Goal: Task Accomplishment & Management: Manage account settings

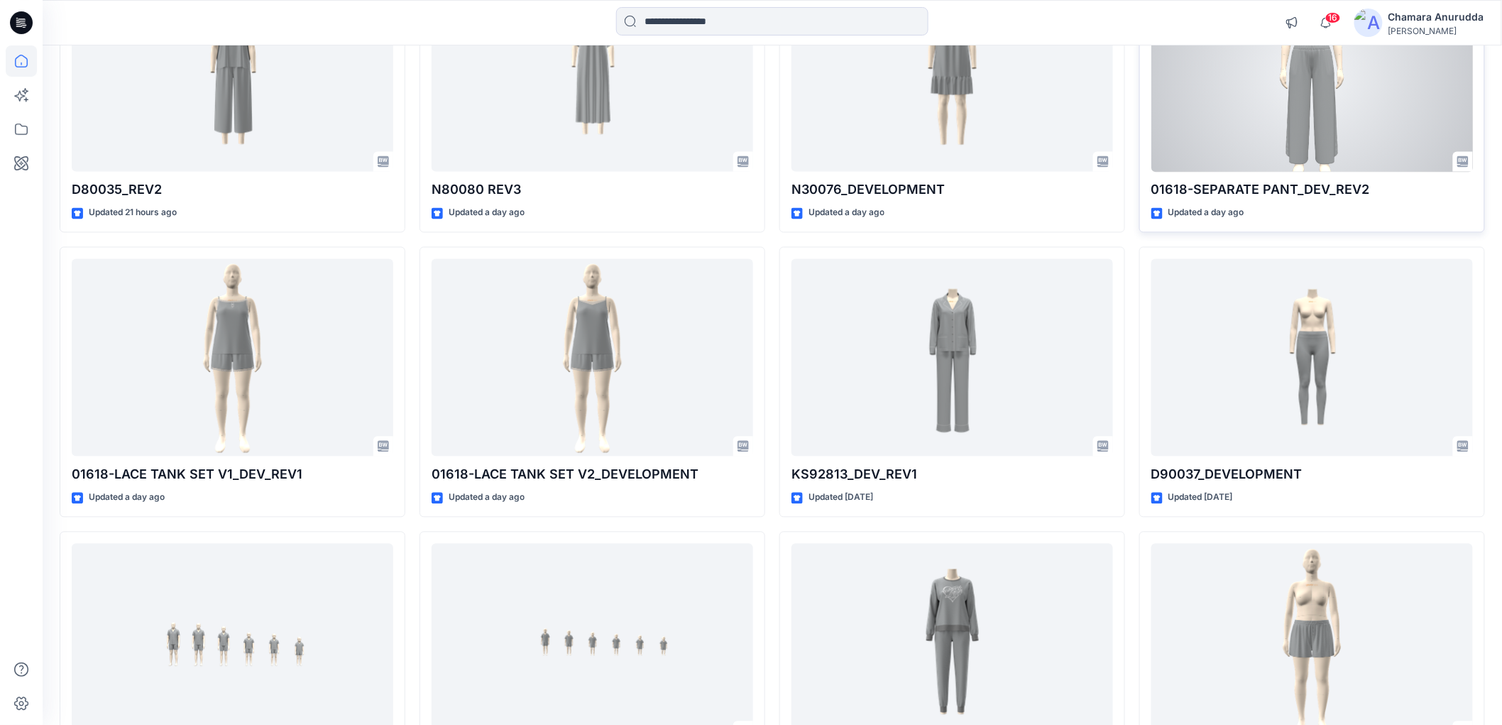
scroll to position [934, 0]
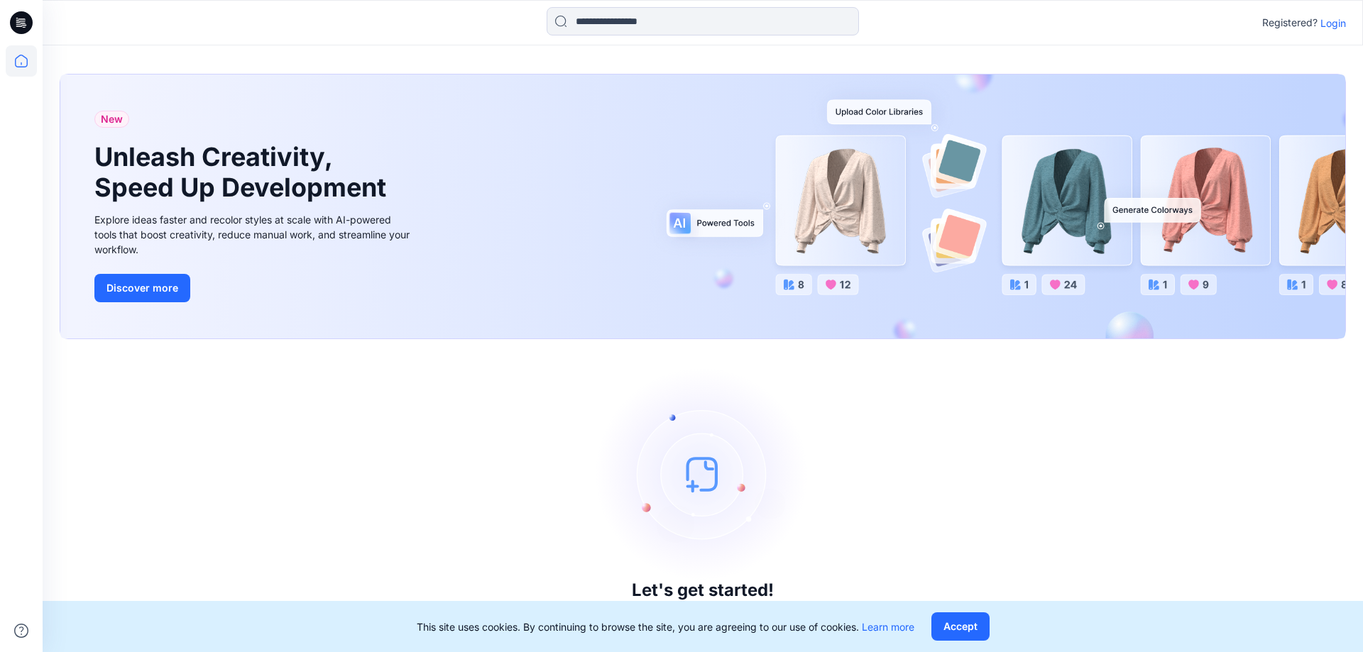
click at [1332, 20] on p "Login" at bounding box center [1333, 23] width 26 height 15
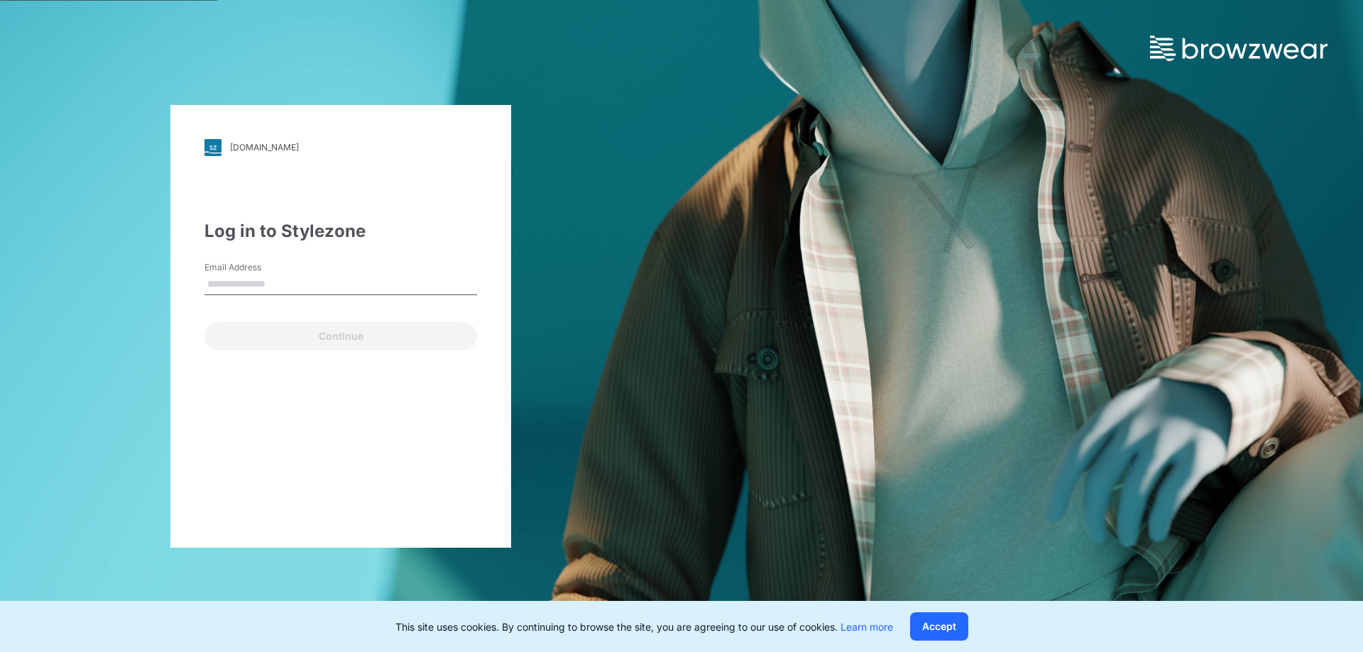
click at [366, 273] on div "Email Address" at bounding box center [340, 282] width 273 height 43
click at [364, 281] on input "Email Address" at bounding box center [340, 284] width 273 height 21
type input "**********"
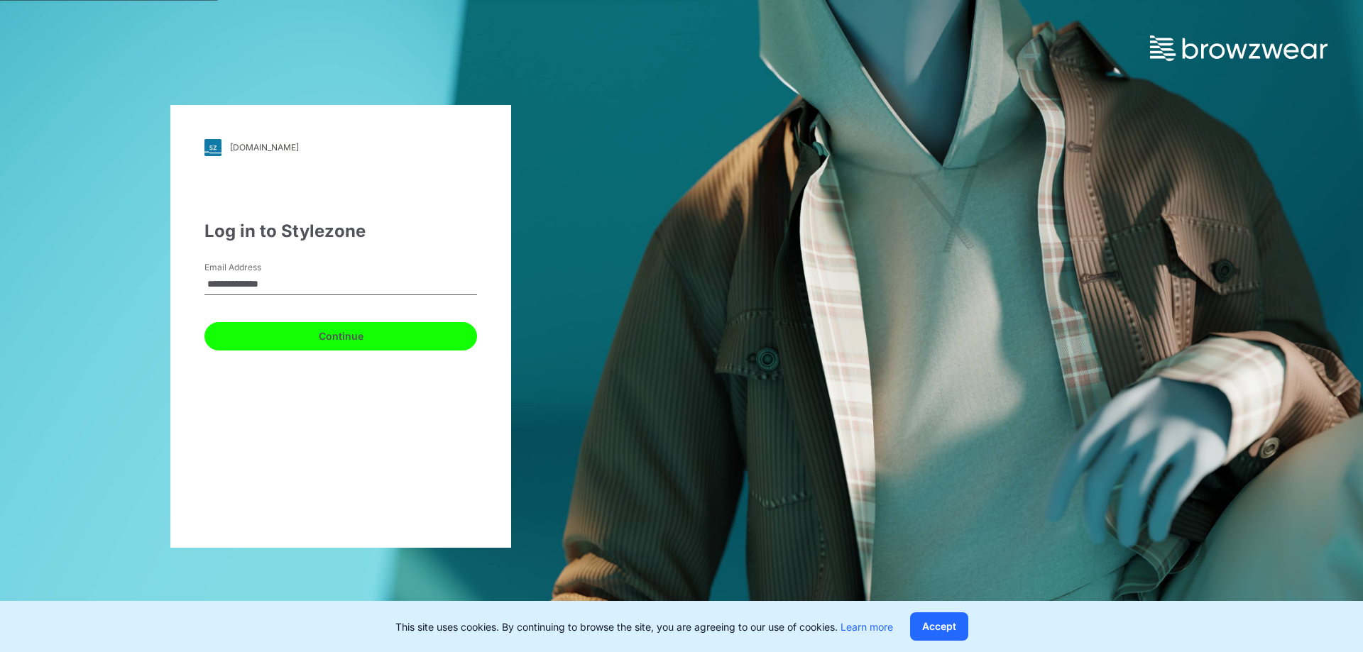
click at [293, 327] on button "Continue" at bounding box center [340, 336] width 273 height 28
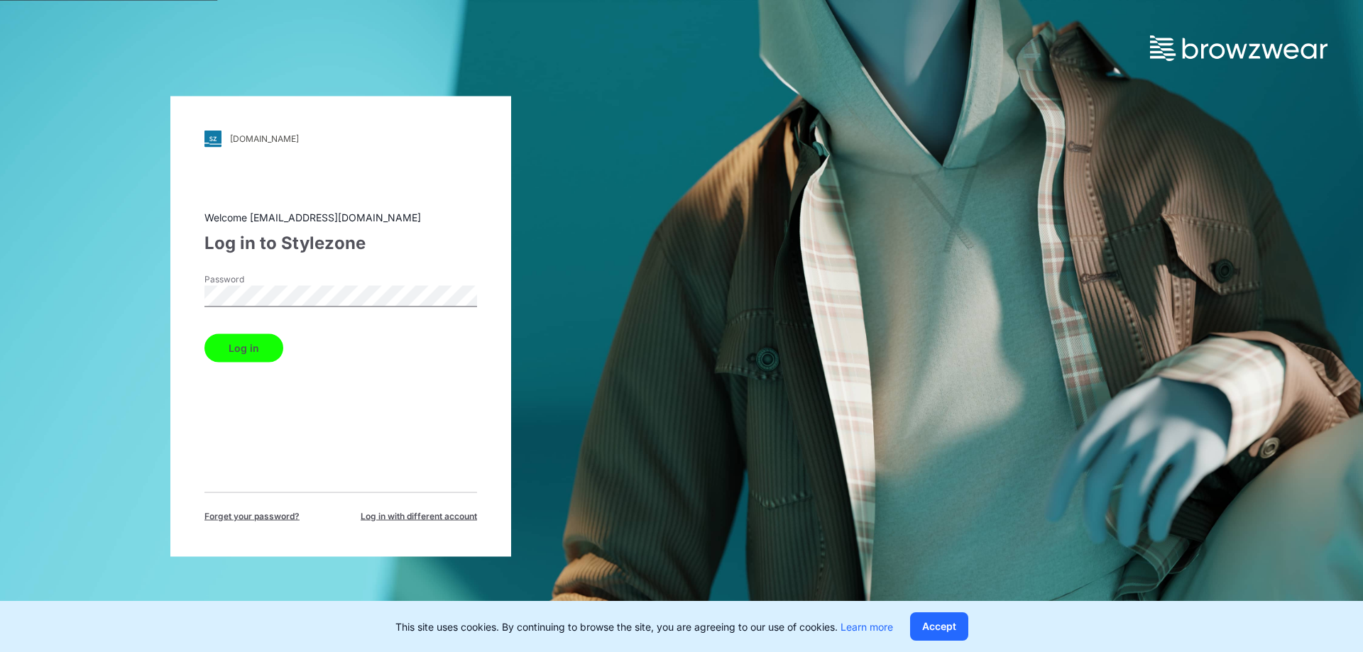
click at [263, 341] on button "Log in" at bounding box center [243, 348] width 79 height 28
